Goal: Task Accomplishment & Management: Complete application form

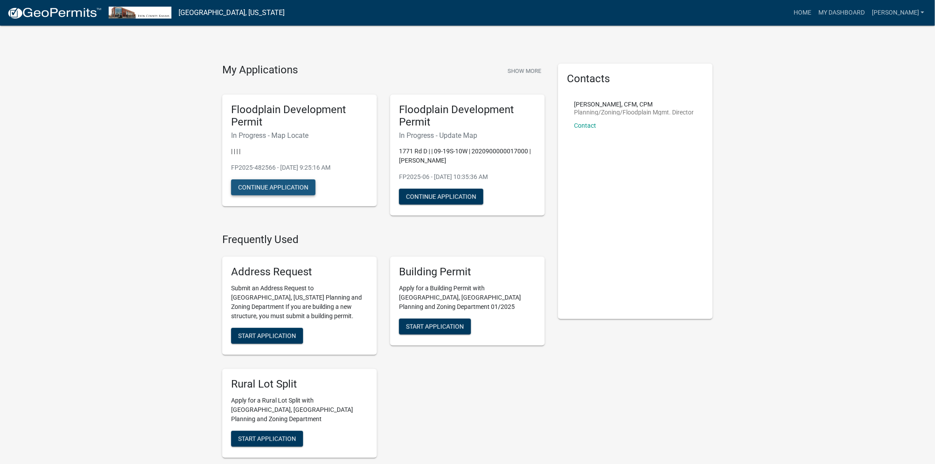
click at [267, 184] on button "Continue Application" at bounding box center [273, 187] width 84 height 16
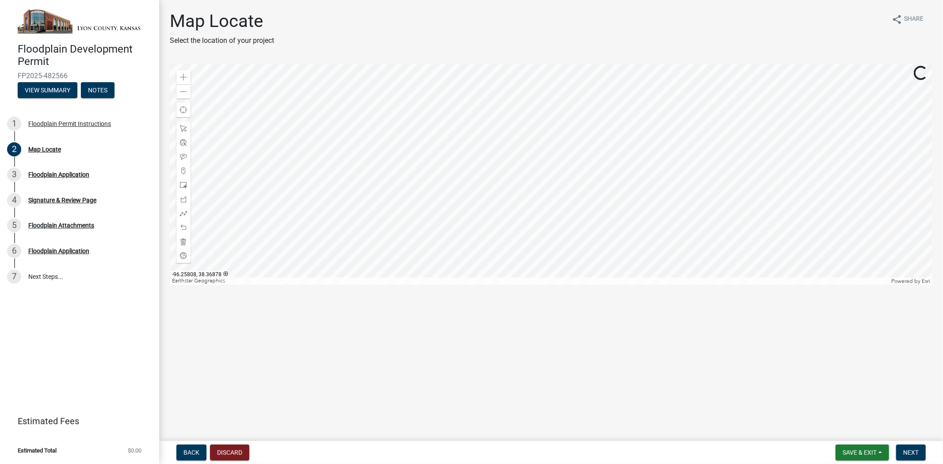
click at [456, 66] on div at bounding box center [551, 174] width 762 height 221
click at [483, 145] on div at bounding box center [551, 174] width 762 height 221
click at [182, 74] on span at bounding box center [183, 77] width 7 height 7
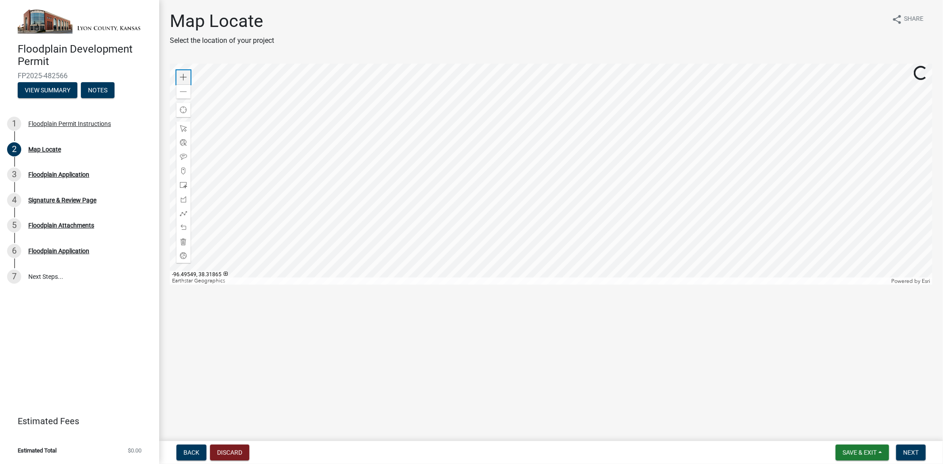
click at [182, 74] on span at bounding box center [183, 77] width 7 height 7
click at [535, 260] on div at bounding box center [551, 174] width 762 height 221
click at [536, 235] on div at bounding box center [551, 174] width 762 height 221
click at [566, 67] on div at bounding box center [551, 174] width 762 height 221
click at [635, 72] on div at bounding box center [551, 174] width 762 height 221
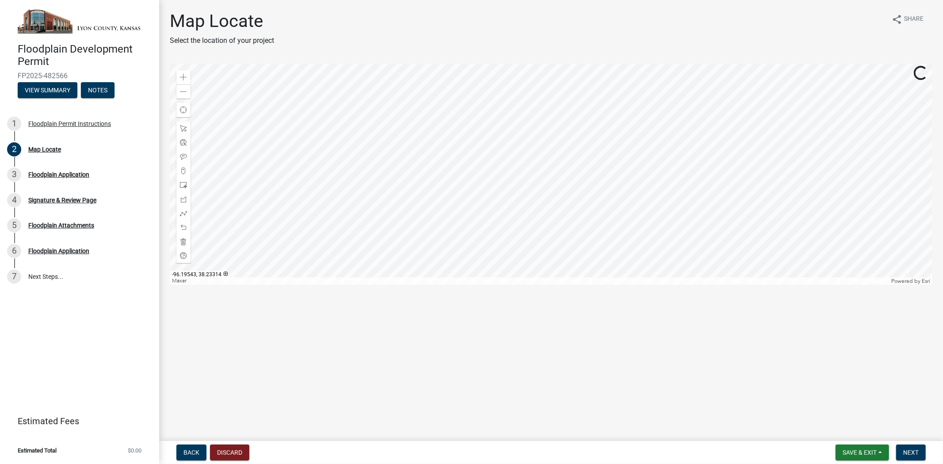
click at [637, 107] on div at bounding box center [551, 174] width 762 height 221
click at [432, 221] on div at bounding box center [551, 174] width 762 height 221
click at [491, 223] on div at bounding box center [551, 174] width 762 height 221
click at [666, 209] on div at bounding box center [551, 174] width 762 height 221
click at [704, 231] on div at bounding box center [551, 174] width 762 height 221
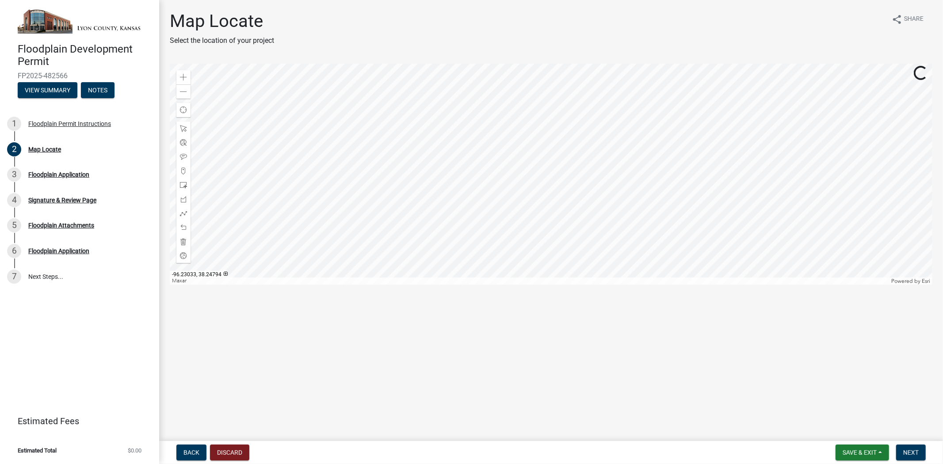
click at [756, 269] on div at bounding box center [551, 174] width 762 height 221
click at [653, 257] on div at bounding box center [551, 174] width 762 height 221
click at [642, 233] on div at bounding box center [551, 174] width 762 height 221
click at [566, 172] on div at bounding box center [551, 174] width 762 height 221
click at [182, 76] on span at bounding box center [183, 77] width 7 height 7
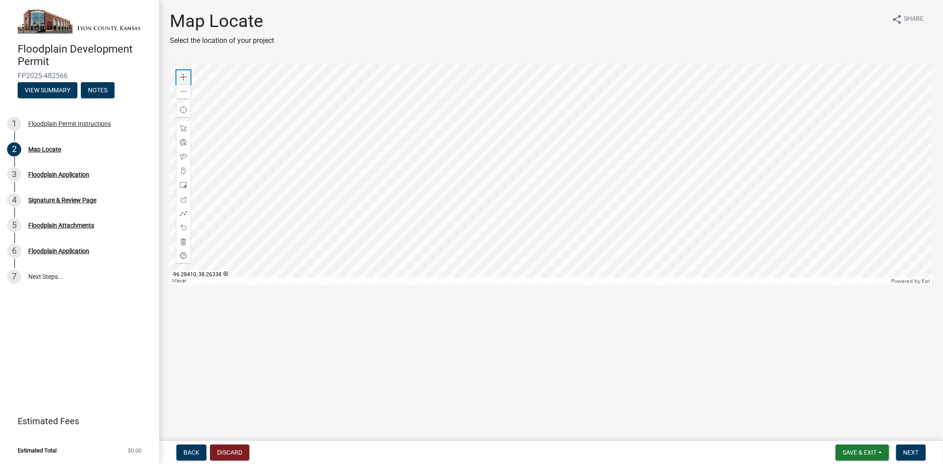
click at [182, 76] on span at bounding box center [183, 77] width 7 height 7
click at [182, 214] on span at bounding box center [183, 213] width 7 height 7
click at [566, 130] on div at bounding box center [551, 174] width 762 height 221
click at [812, 148] on div at bounding box center [551, 174] width 762 height 221
click at [818, 153] on div at bounding box center [551, 174] width 762 height 221
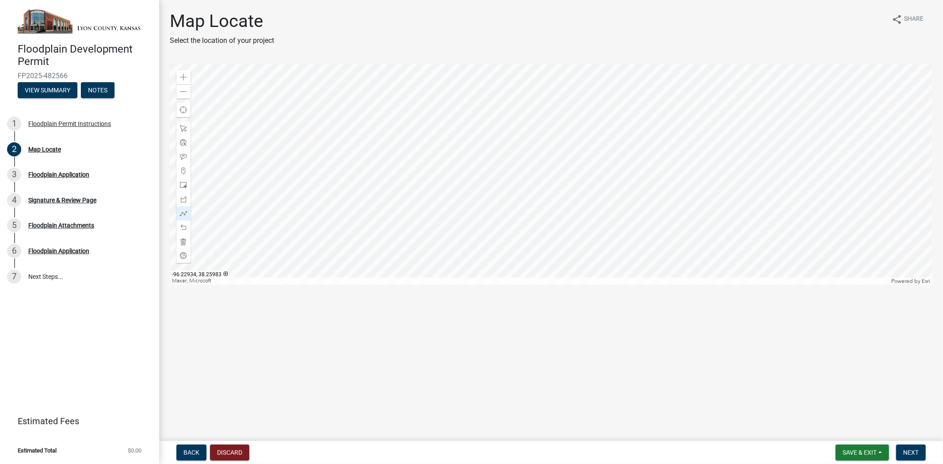
click at [818, 153] on div at bounding box center [551, 174] width 762 height 221
click at [816, 152] on div at bounding box center [551, 174] width 762 height 221
click at [818, 151] on div at bounding box center [551, 174] width 762 height 221
click at [902, 105] on div "Close" at bounding box center [908, 104] width 13 height 12
click at [820, 149] on div at bounding box center [551, 174] width 762 height 221
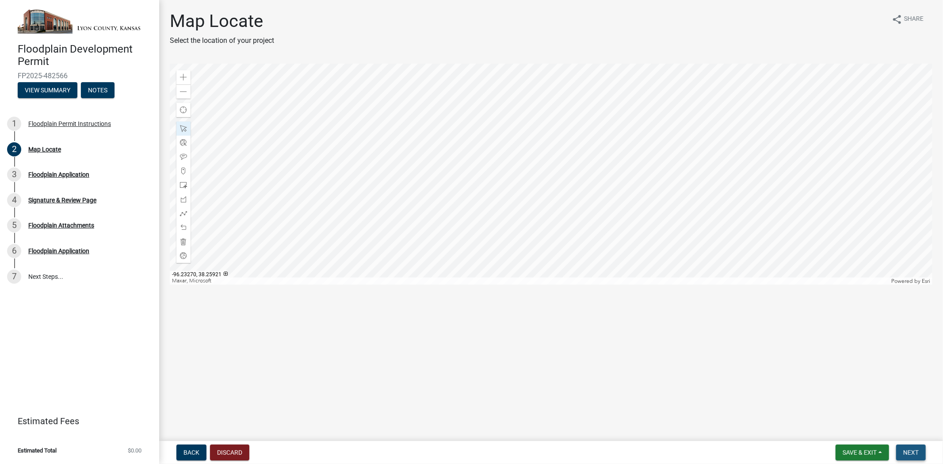
click at [907, 449] on span "Next" at bounding box center [910, 452] width 15 height 7
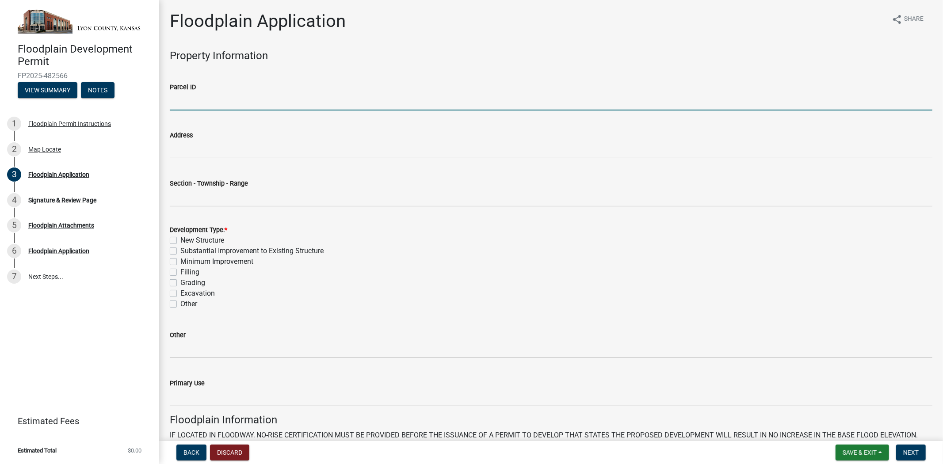
click at [205, 100] on input "Parcel ID" at bounding box center [551, 101] width 762 height 18
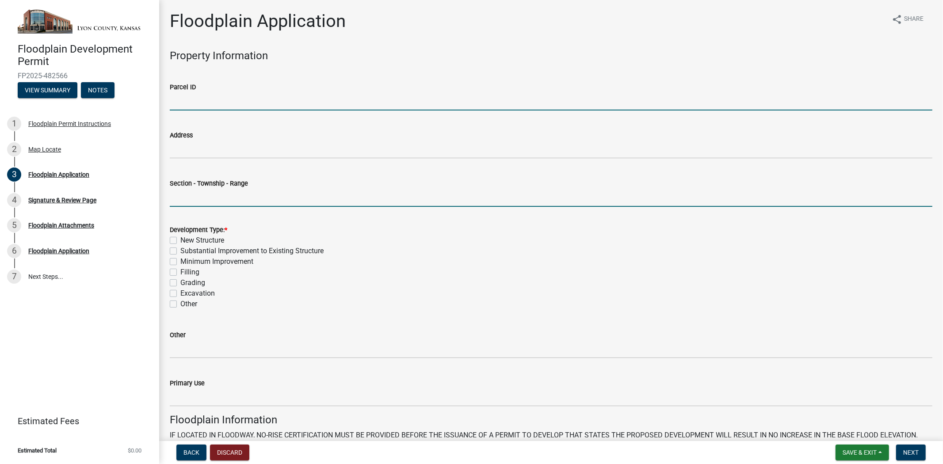
click at [179, 193] on input "Section - Township - Range" at bounding box center [551, 198] width 762 height 18
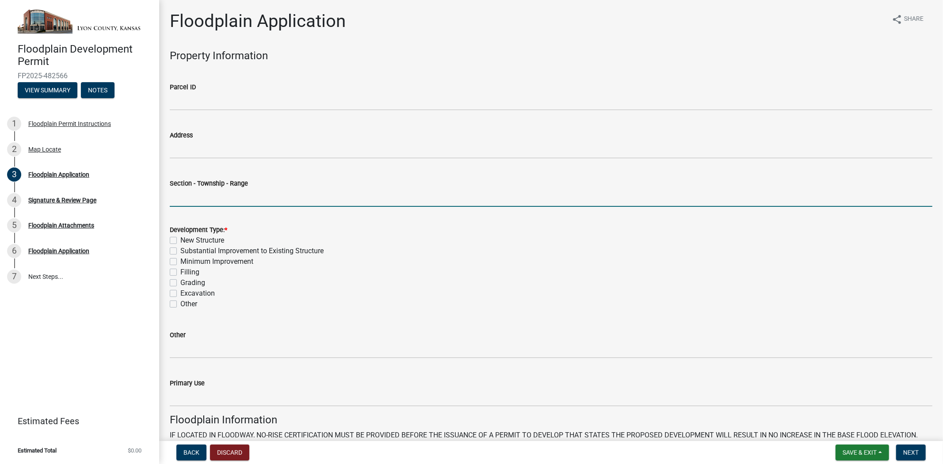
drag, startPoint x: 186, startPoint y: 194, endPoint x: 198, endPoint y: 193, distance: 12.4
click at [186, 194] on input "Section - Township - Range" at bounding box center [551, 198] width 762 height 18
click at [232, 201] on input "1&2-21S-10E" at bounding box center [551, 198] width 762 height 18
click at [253, 197] on input "1&2-21S-10E and 5&6-21S11E" at bounding box center [551, 198] width 762 height 18
type input "1&2-21S-10E and 5&6-21S-11E"
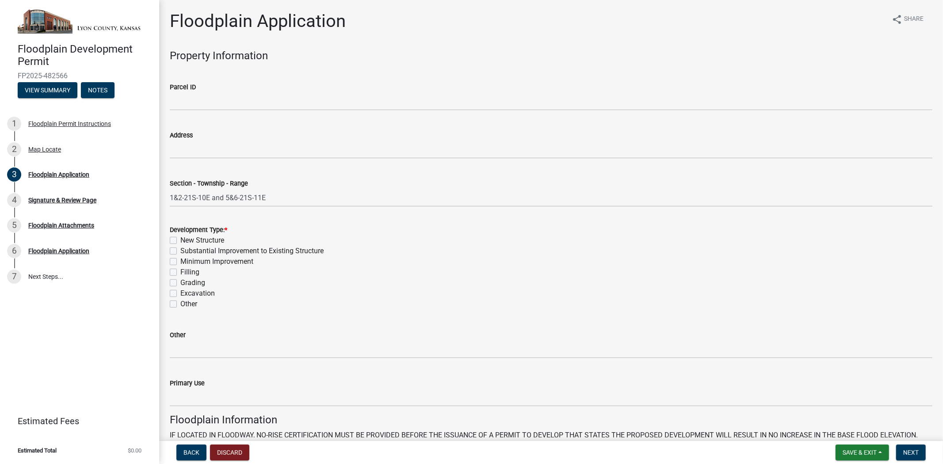
click at [180, 303] on label "Other" at bounding box center [188, 304] width 17 height 11
click at [180, 303] on input "Other" at bounding box center [183, 302] width 6 height 6
checkbox input "true"
checkbox input "false"
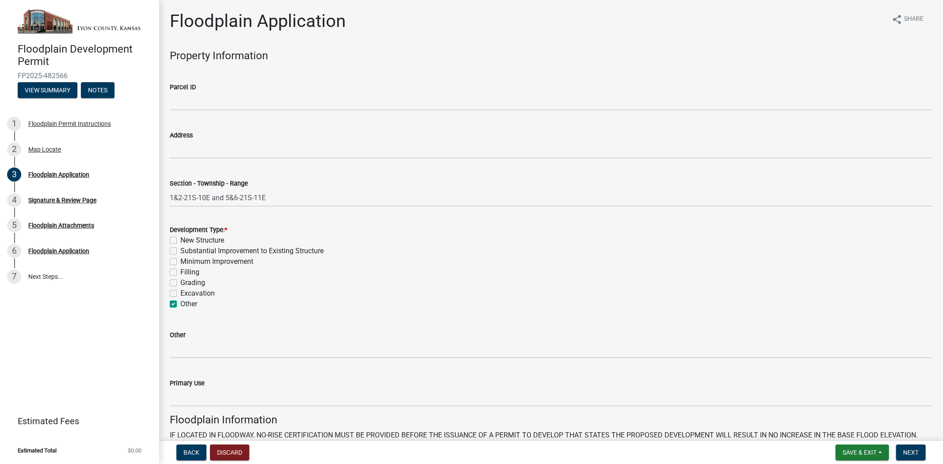
checkbox input "false"
checkbox input "true"
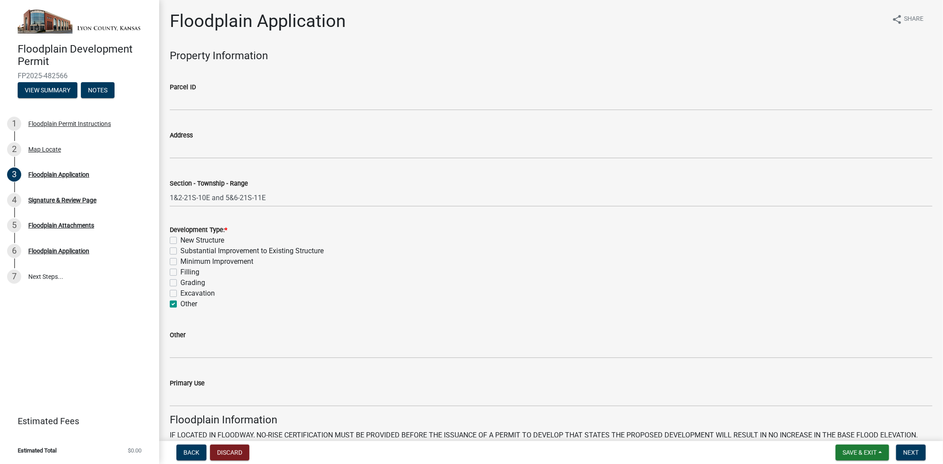
click at [184, 360] on wm-data-entity-input "Other" at bounding box center [551, 341] width 762 height 48
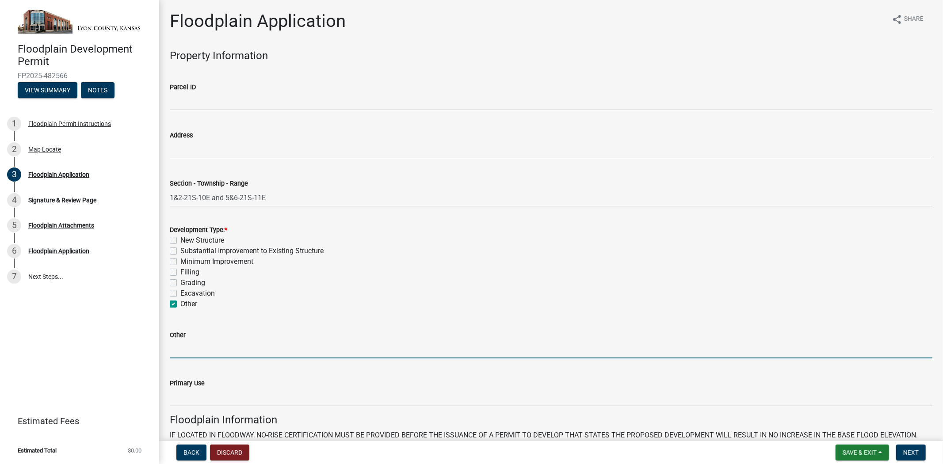
click at [186, 350] on input "Other" at bounding box center [551, 349] width 762 height 18
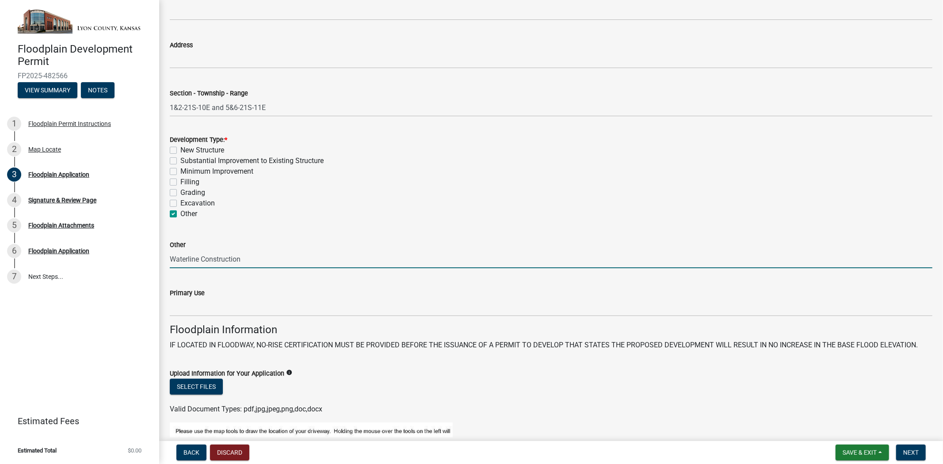
scroll to position [98, 0]
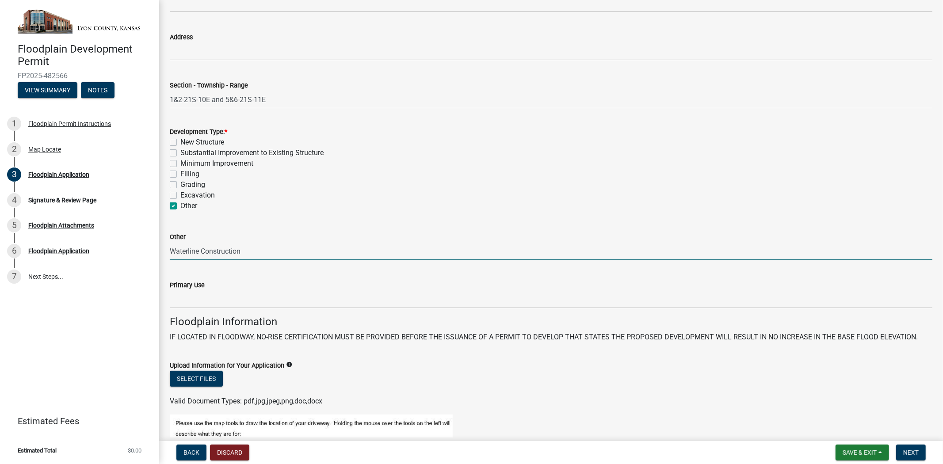
type input "Waterline Construction"
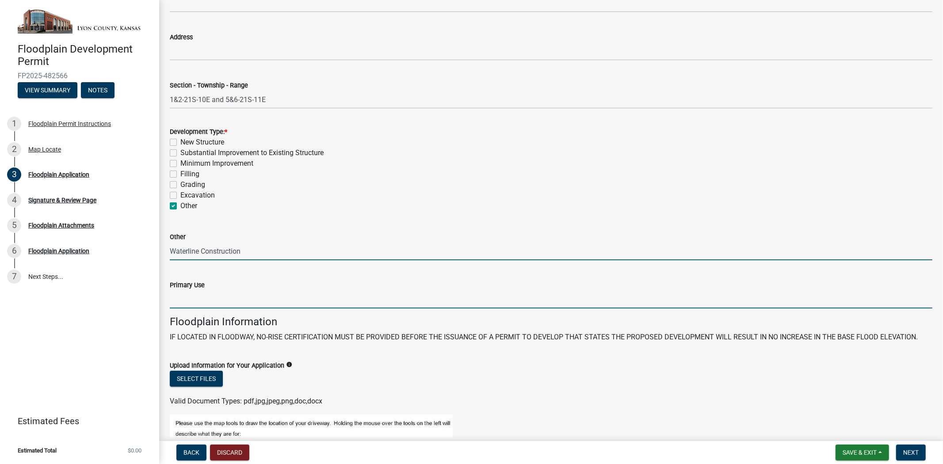
click at [227, 298] on input "Primary Use" at bounding box center [551, 299] width 762 height 18
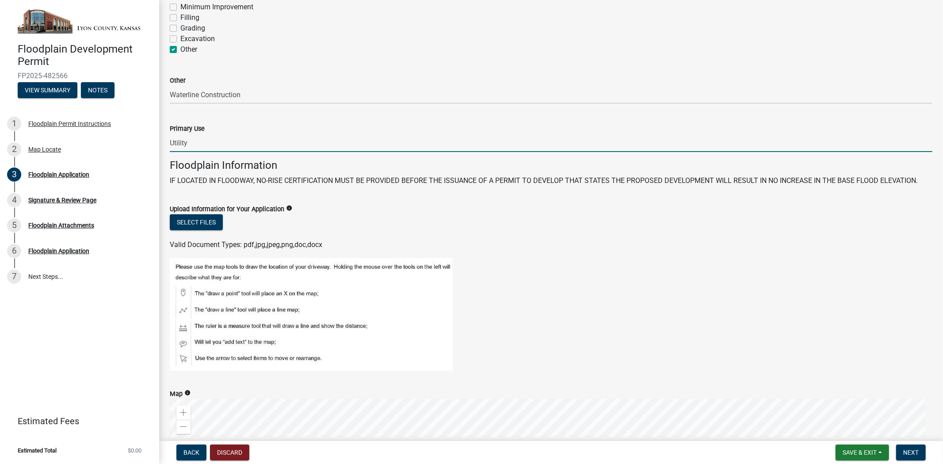
scroll to position [294, 0]
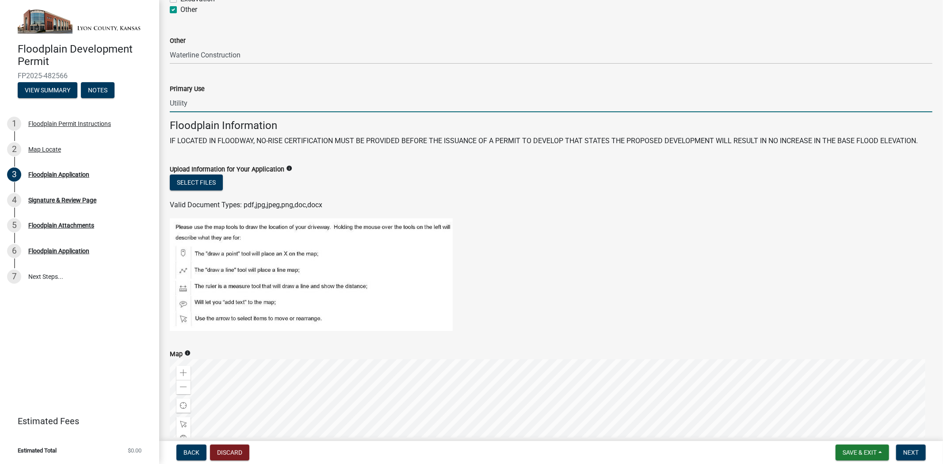
type input "Utility"
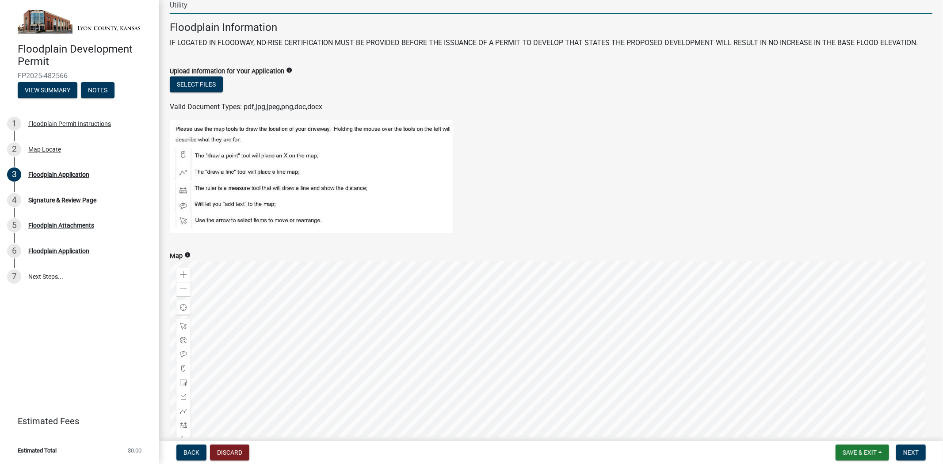
scroll to position [479, 0]
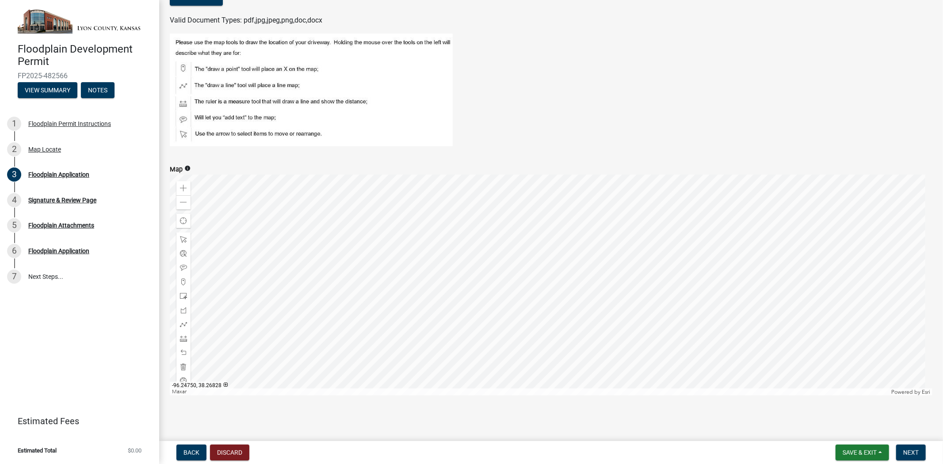
click at [543, 107] on figure at bounding box center [551, 90] width 762 height 113
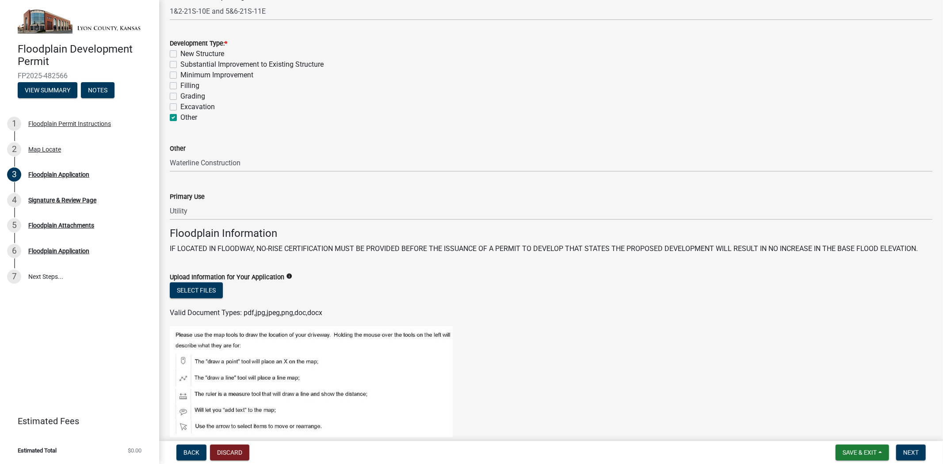
scroll to position [184, 0]
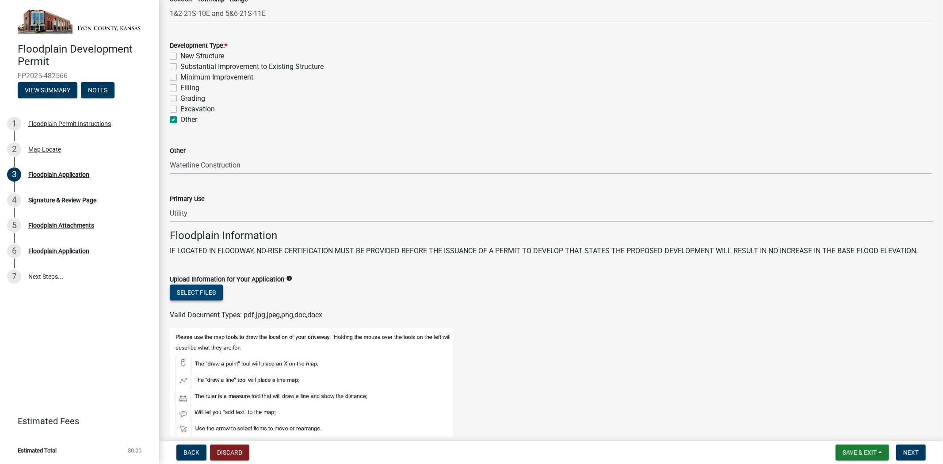
click at [198, 290] on button "Select files" at bounding box center [196, 293] width 53 height 16
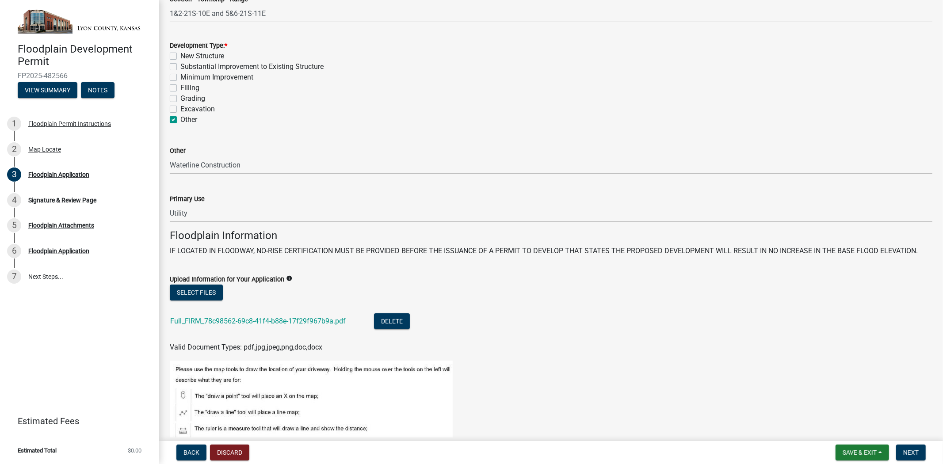
click at [555, 385] on figure at bounding box center [551, 417] width 762 height 113
click at [182, 293] on button "Select files" at bounding box center [196, 293] width 53 height 16
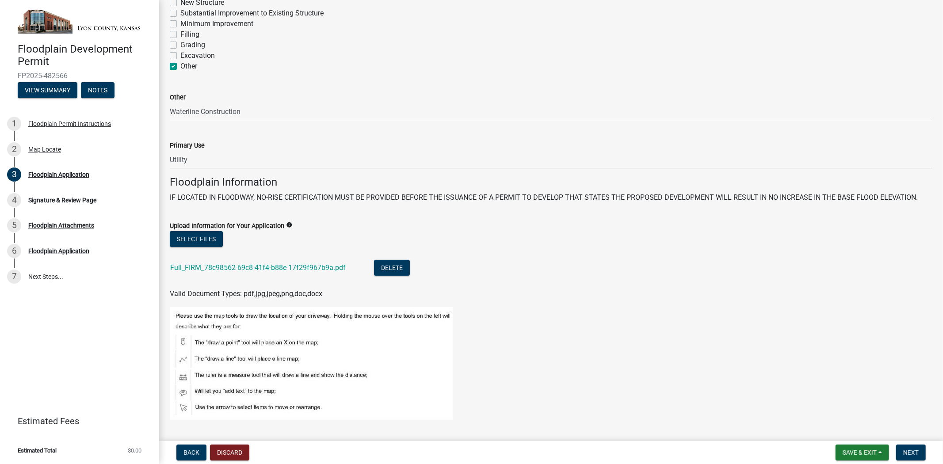
scroll to position [245, 0]
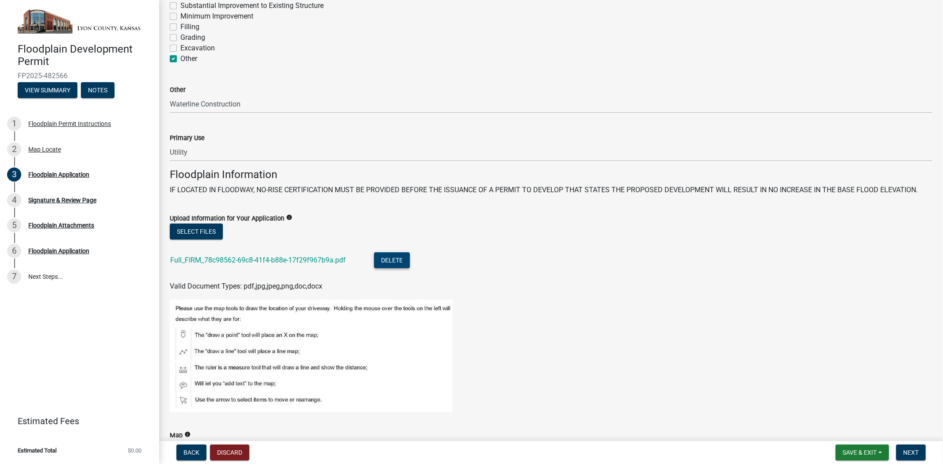
click at [399, 259] on button "Delete" at bounding box center [392, 260] width 36 height 16
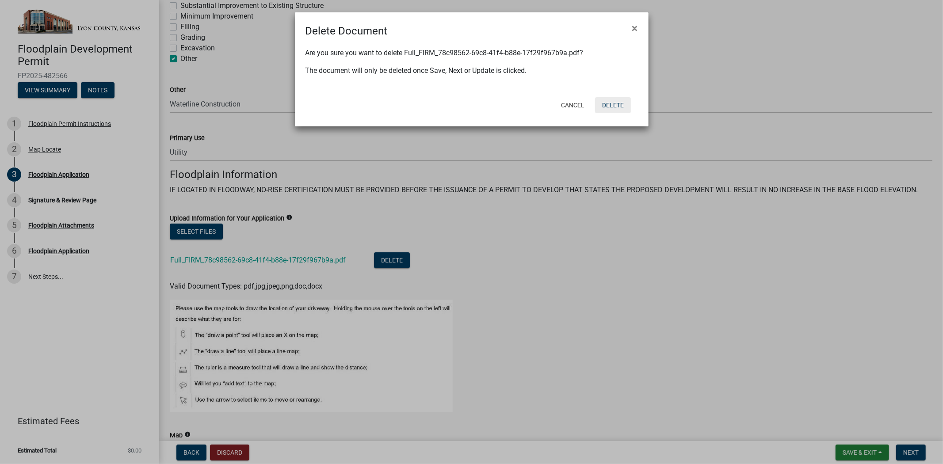
click at [611, 105] on button "Delete" at bounding box center [613, 105] width 36 height 16
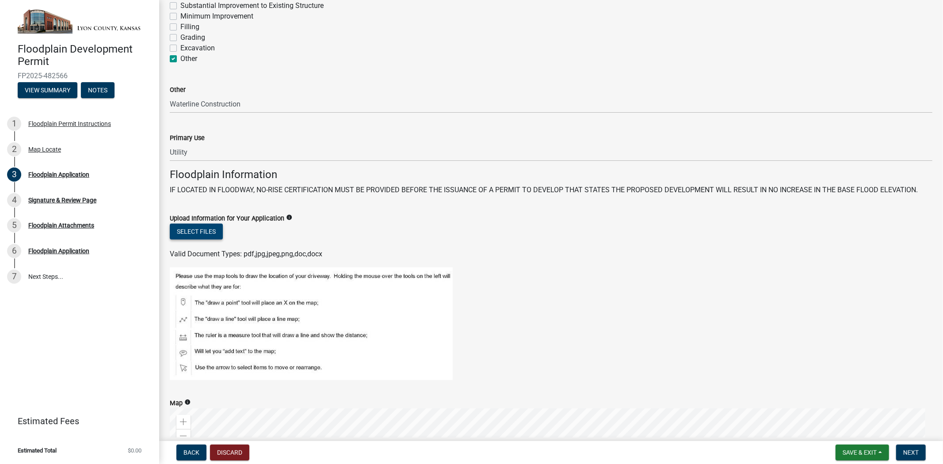
click at [201, 231] on button "Select files" at bounding box center [196, 232] width 53 height 16
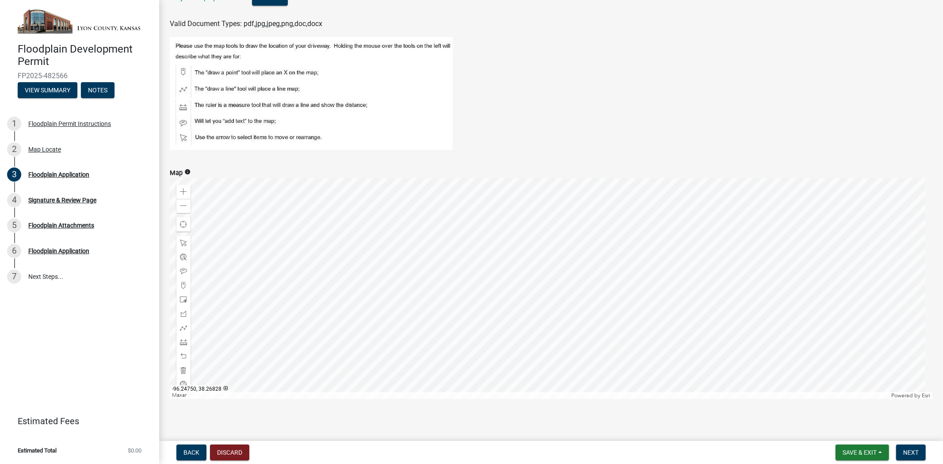
scroll to position [544, 0]
click at [917, 452] on span "Next" at bounding box center [910, 452] width 15 height 7
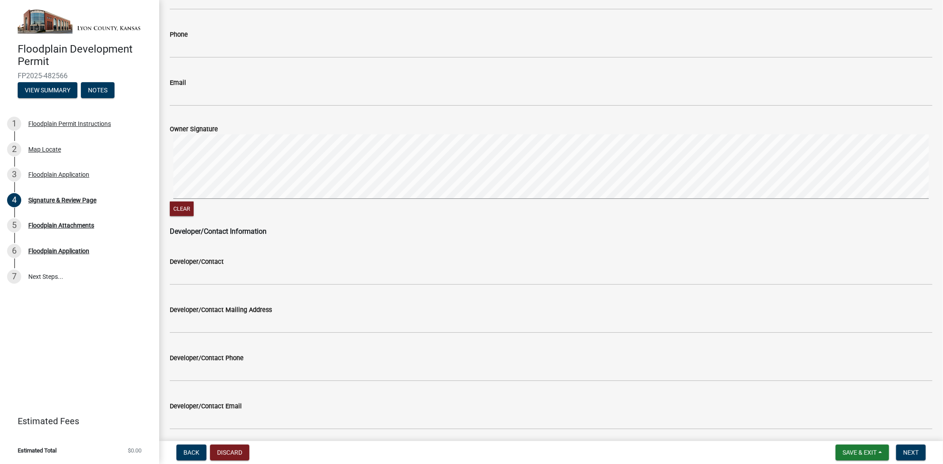
scroll to position [440, 0]
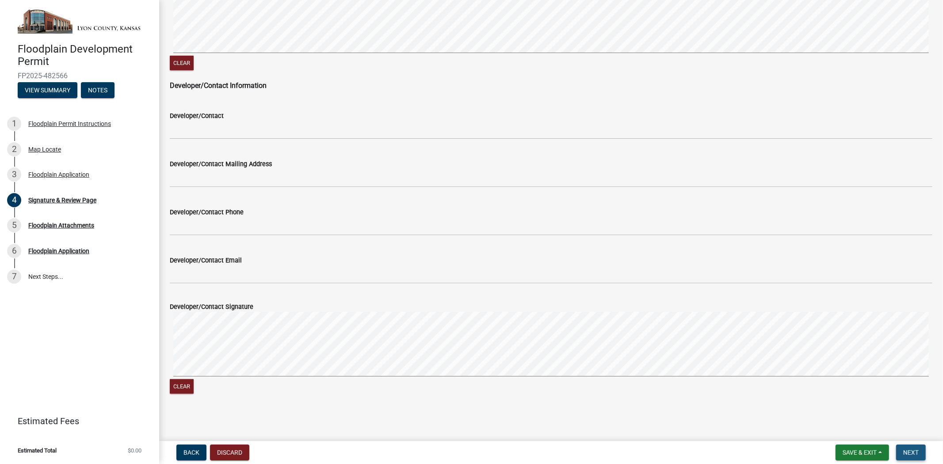
click at [917, 453] on span "Next" at bounding box center [910, 452] width 15 height 7
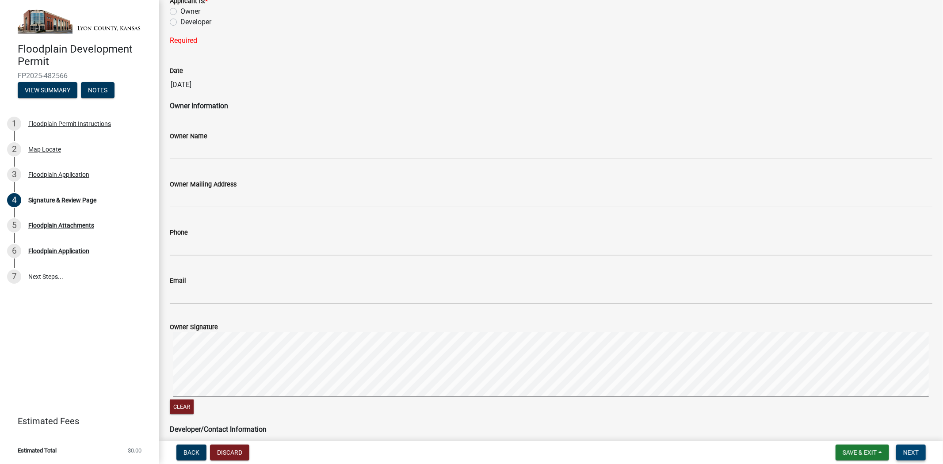
scroll to position [0, 0]
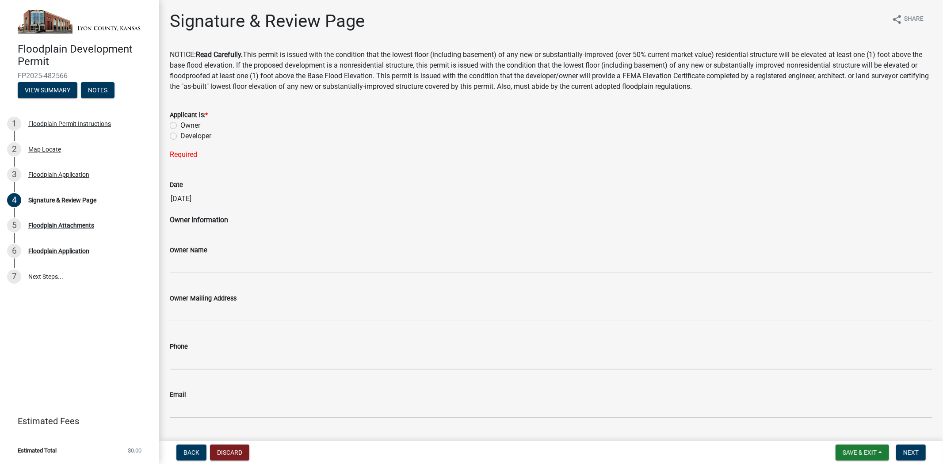
click at [180, 136] on label "Developer" at bounding box center [195, 136] width 31 height 11
click at [180, 136] on input "Developer" at bounding box center [183, 134] width 6 height 6
radio input "true"
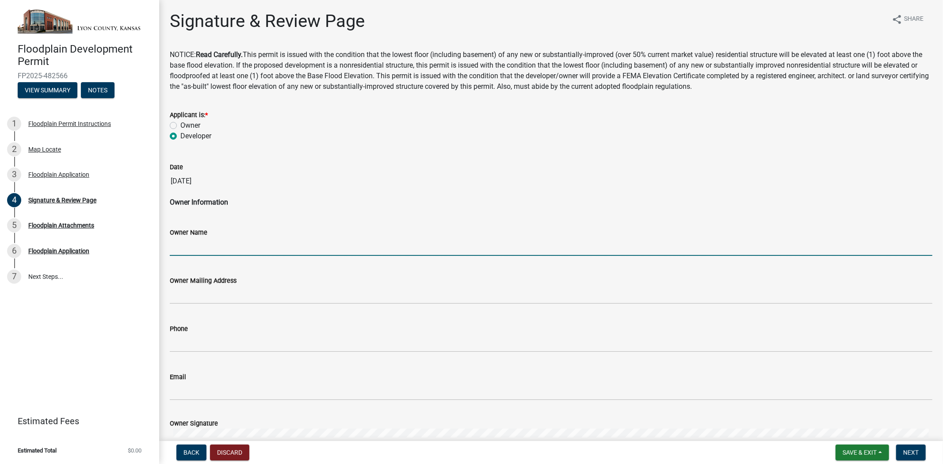
drag, startPoint x: 221, startPoint y: 244, endPoint x: 244, endPoint y: 244, distance: 23.4
click at [221, 244] on input "Owner Name" at bounding box center [551, 247] width 762 height 18
type input "[PERSON_NAME]"
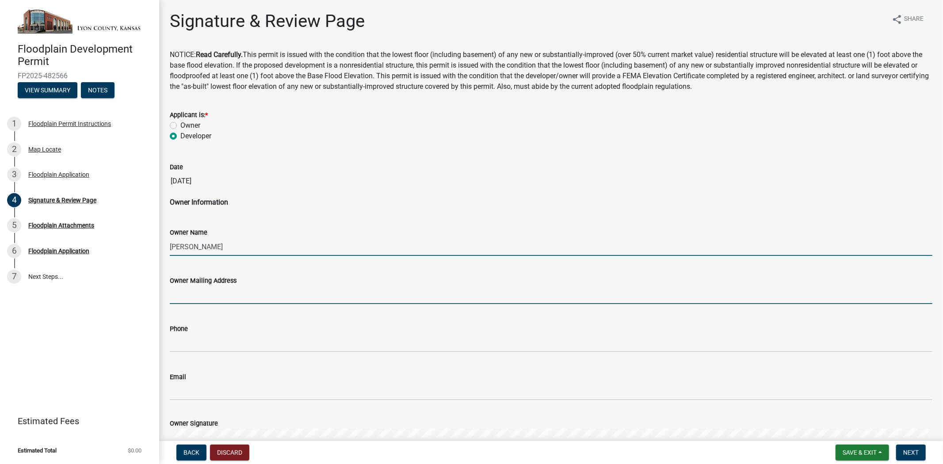
click at [249, 301] on input "Owner Mailing Address" at bounding box center [551, 295] width 762 height 18
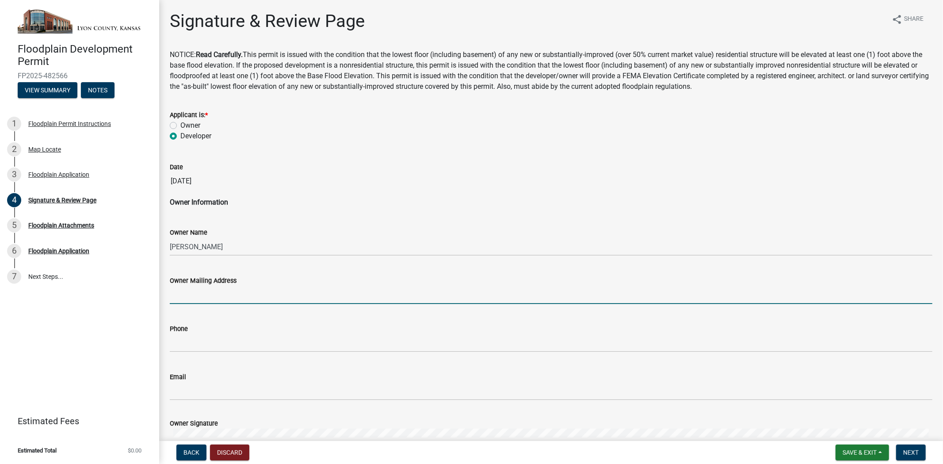
type input "[STREET_ADDRESS]"
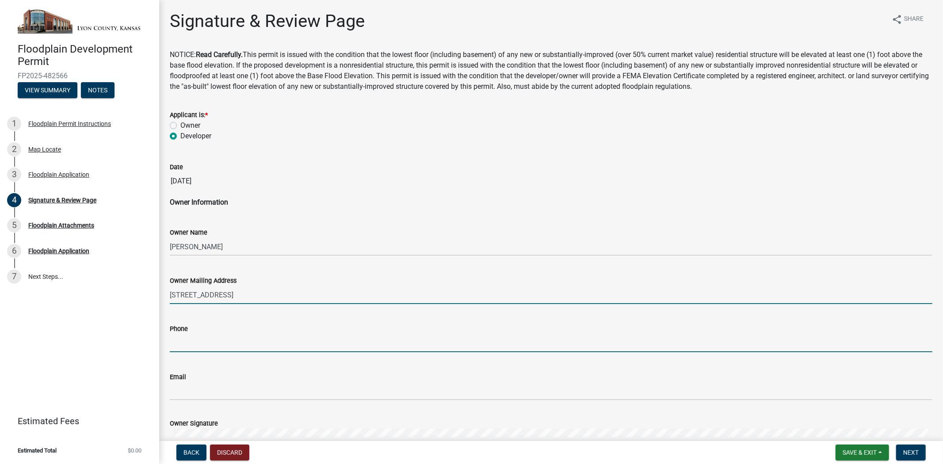
type input "6203408220"
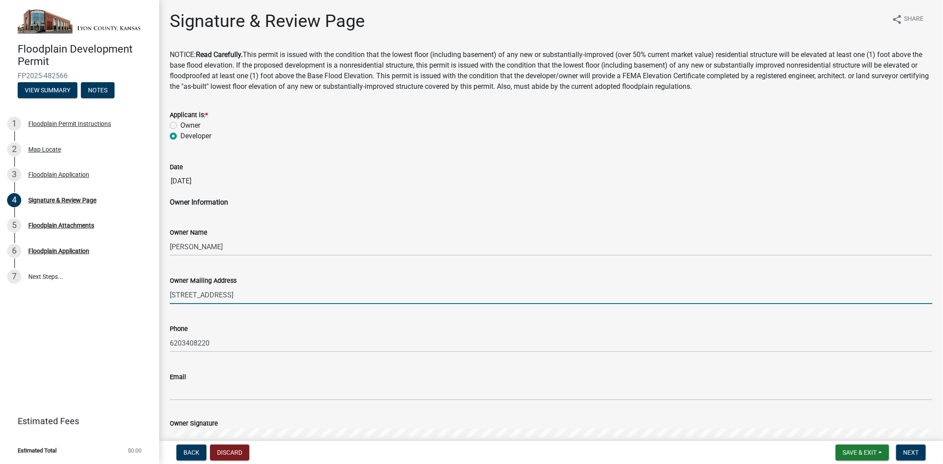
type input "[EMAIL_ADDRESS][DOMAIN_NAME]"
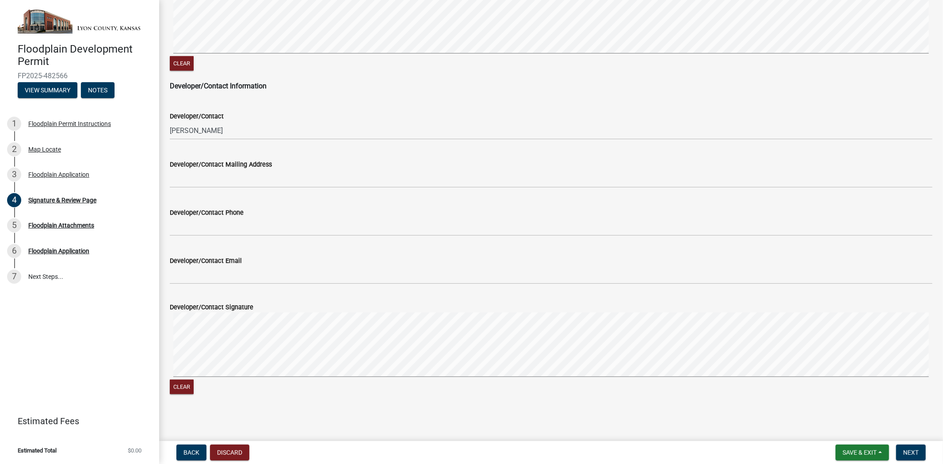
scroll to position [440, 0]
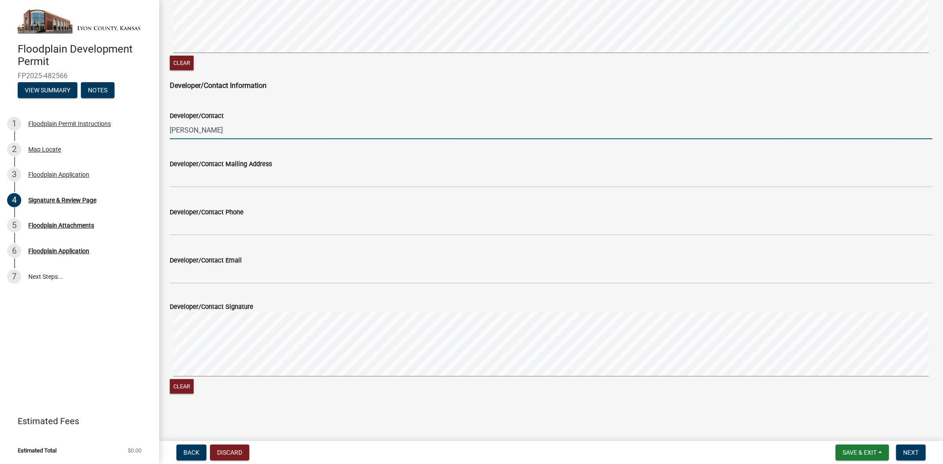
click at [213, 133] on input "[PERSON_NAME]" at bounding box center [551, 130] width 762 height 18
click at [211, 134] on input "[PERSON_NAME]" at bounding box center [551, 130] width 762 height 18
type input "[PERSON_NAME]"
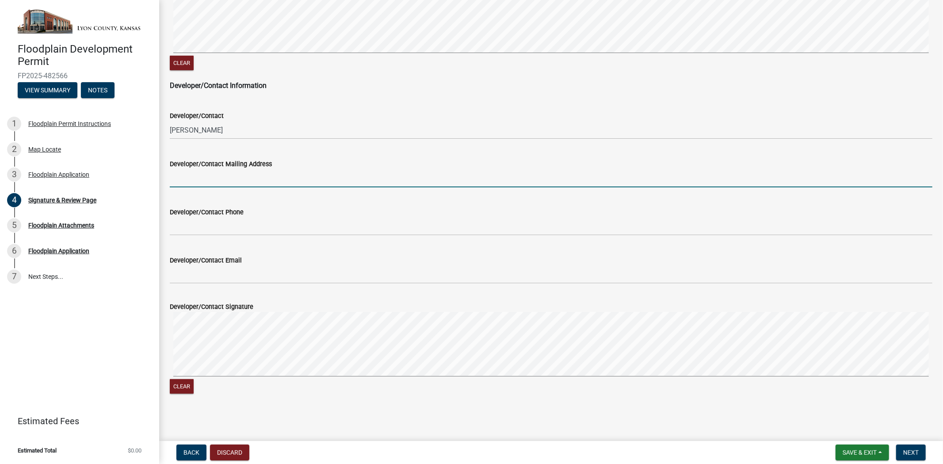
click at [226, 177] on input "Developer/Contact Mailing Address" at bounding box center [551, 178] width 762 height 18
type input "[STREET_ADDRESS]"
type input "6203408220"
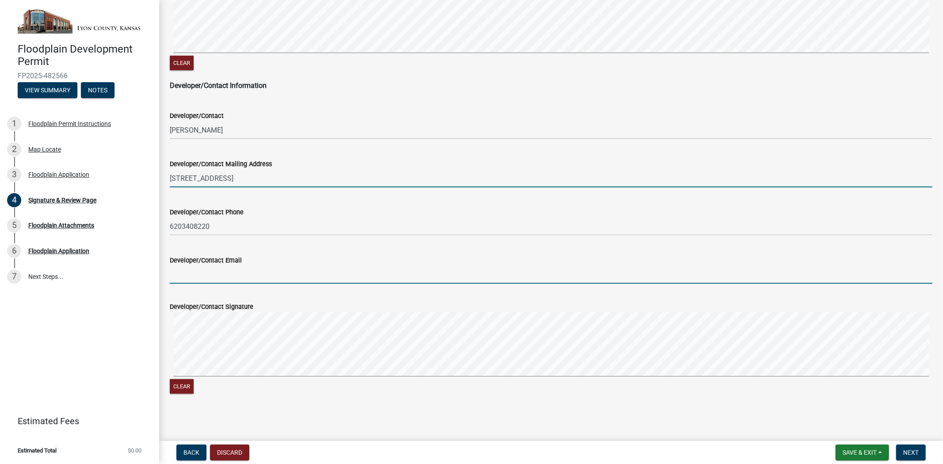
type input "[EMAIL_ADDRESS][DOMAIN_NAME]"
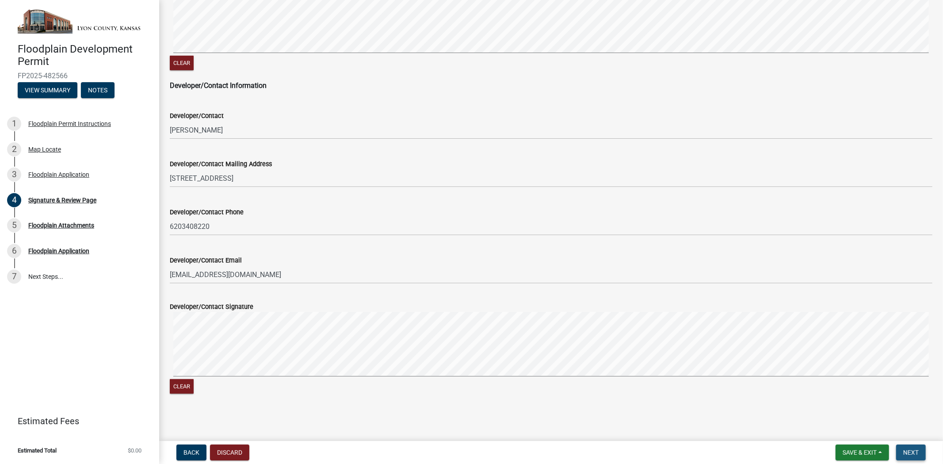
click at [913, 451] on span "Next" at bounding box center [910, 452] width 15 height 7
